Goal: Information Seeking & Learning: Learn about a topic

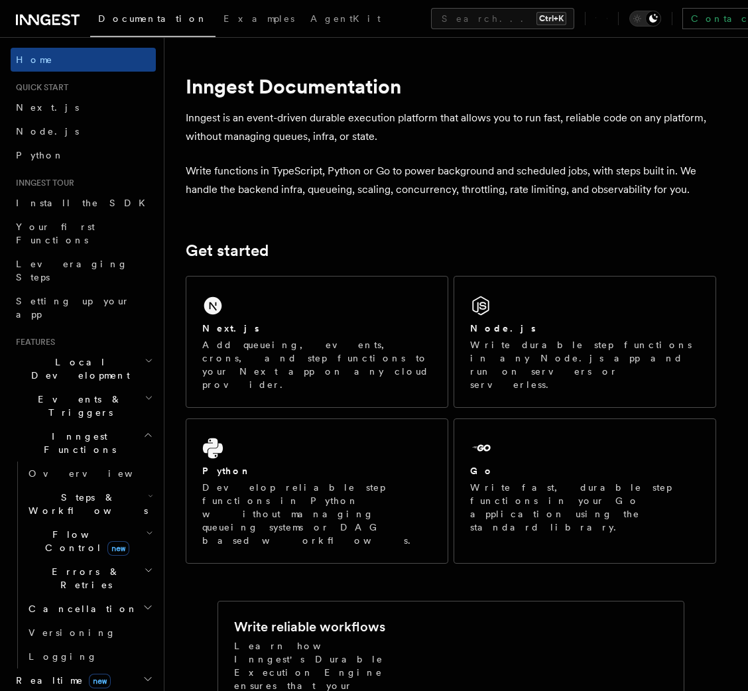
drag, startPoint x: 0, startPoint y: 0, endPoint x: 229, endPoint y: 218, distance: 316.0
click at [122, 485] on h2 "Steps & Workflows" at bounding box center [89, 503] width 133 height 37
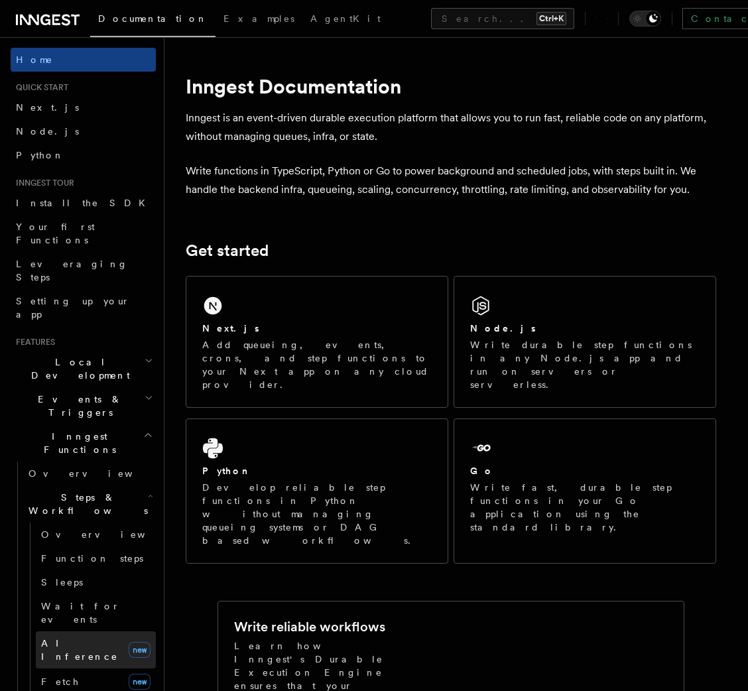
click at [75, 638] on span "AI Inference" at bounding box center [79, 650] width 77 height 24
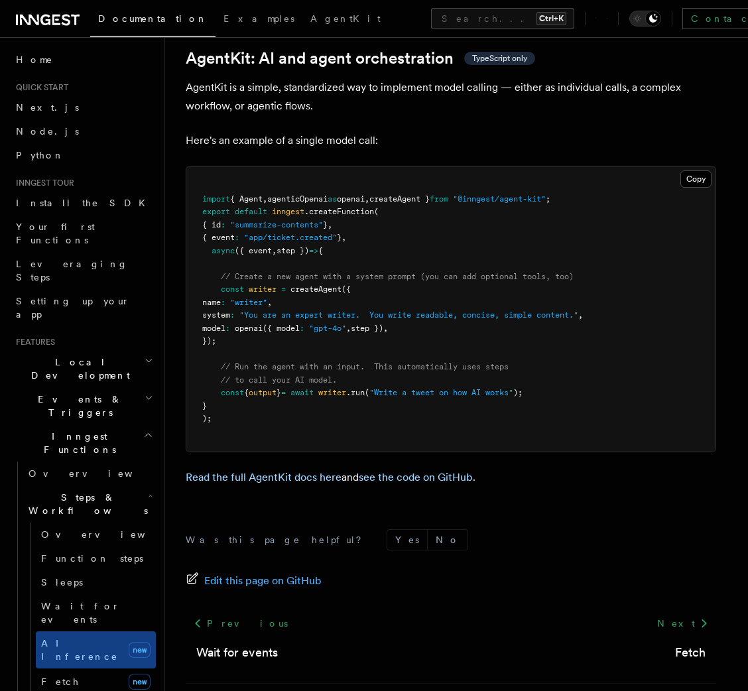
scroll to position [3812, 0]
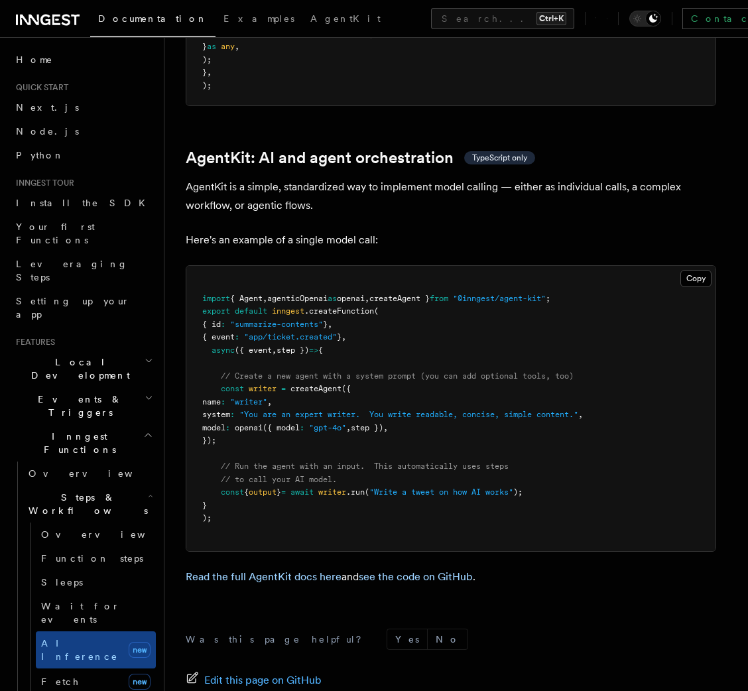
click at [418, 294] on span "createAgent }" at bounding box center [399, 298] width 60 height 9
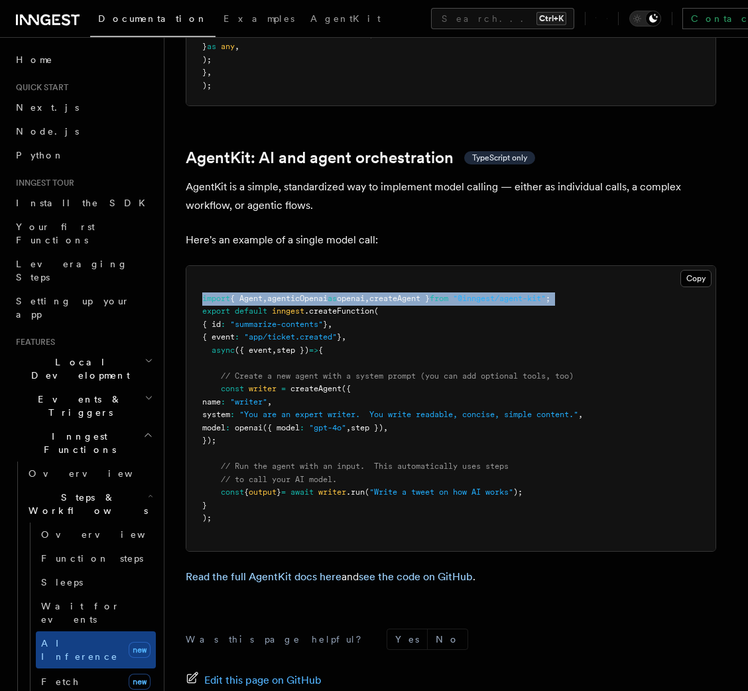
click at [418, 294] on span "createAgent }" at bounding box center [399, 298] width 60 height 9
copy code "import { Agent , agenticOpenai as openai , createAgent } from "@inngest/agent-k…"
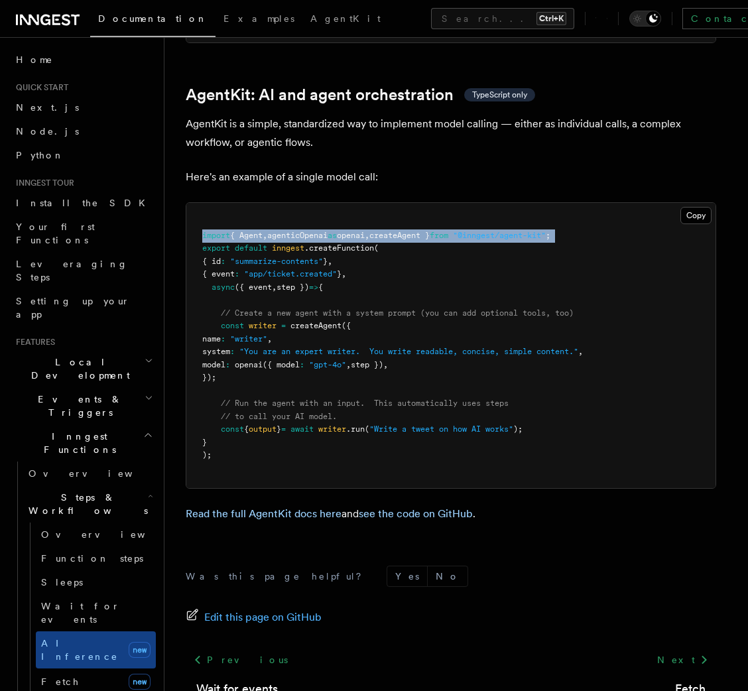
scroll to position [3880, 0]
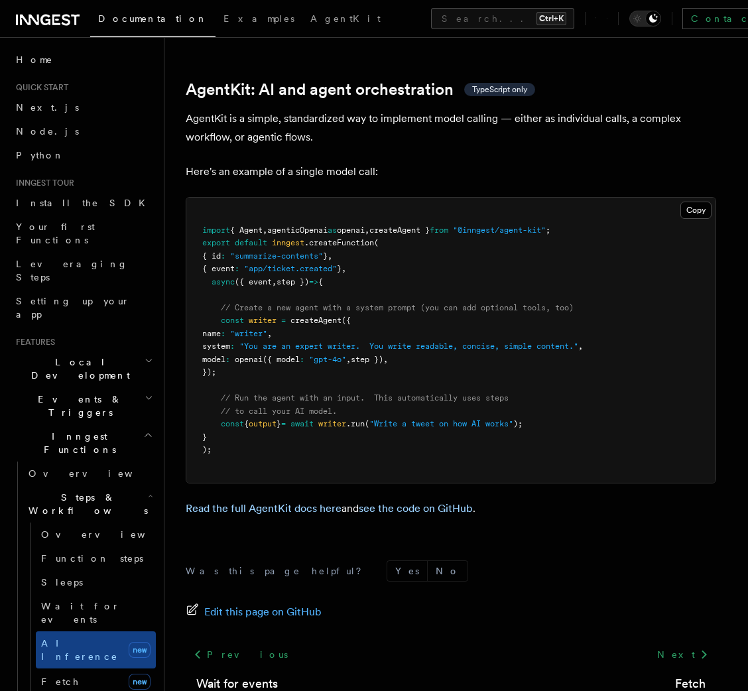
click at [238, 419] on span "const" at bounding box center [232, 423] width 23 height 9
copy code "const { output } = await writer .run ( "Write a tweet on how AI works" );"
